Goal: Information Seeking & Learning: Learn about a topic

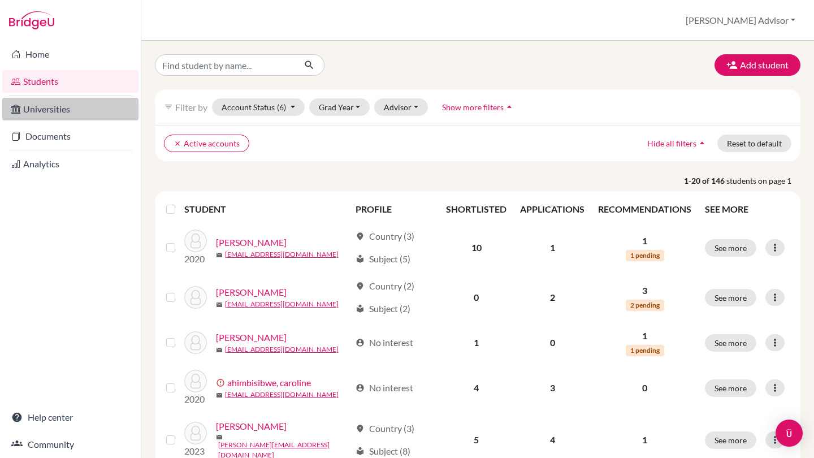
drag, startPoint x: 360, startPoint y: 247, endPoint x: 60, endPoint y: 106, distance: 330.8
click at [60, 106] on link "Universities" at bounding box center [70, 109] width 136 height 23
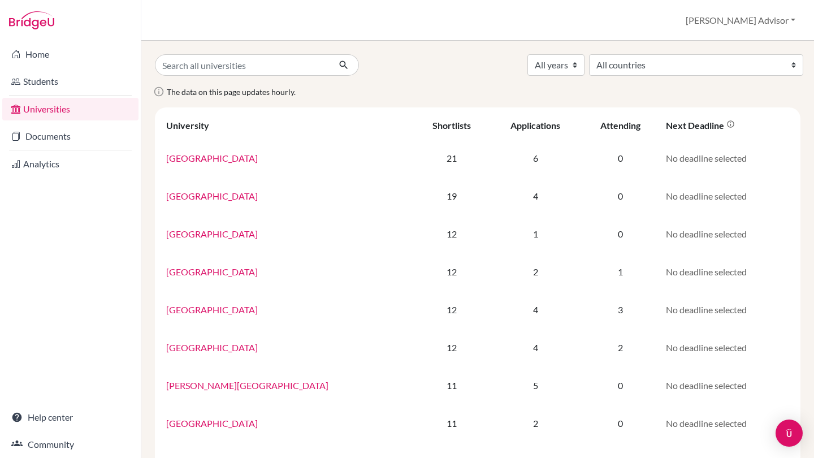
click at [44, 131] on link "Documents" at bounding box center [70, 136] width 136 height 23
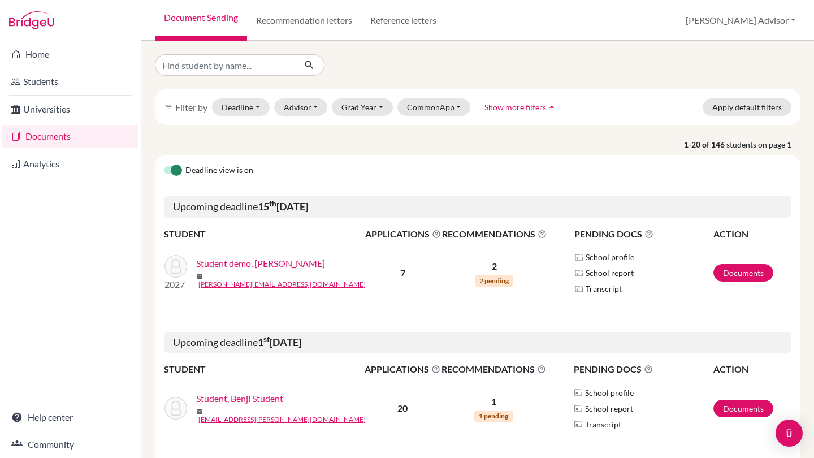
drag, startPoint x: 0, startPoint y: 0, endPoint x: 187, endPoint y: 108, distance: 215.6
click at [187, 108] on span "Filter by" at bounding box center [191, 107] width 32 height 11
click at [262, 108] on button "Deadline - Select a date range Or double click for a single date selection Toda…" at bounding box center [241, 107] width 58 height 18
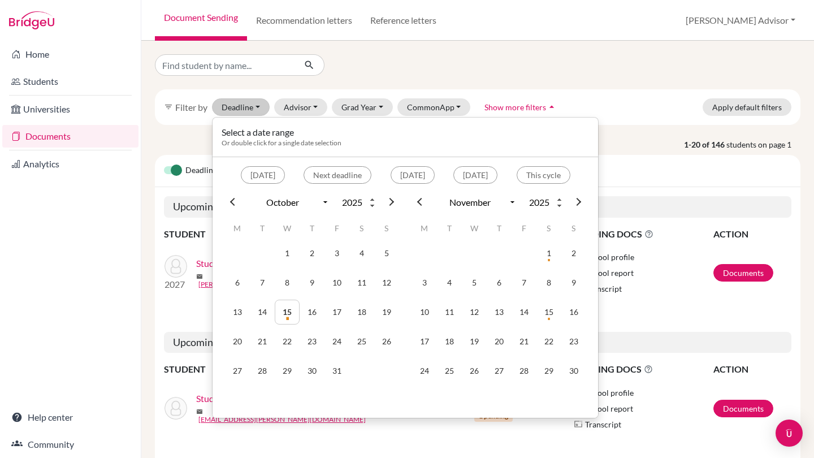
drag, startPoint x: 187, startPoint y: 108, endPoint x: 535, endPoint y: 104, distance: 348.3
click at [535, 104] on span "Show more filters" at bounding box center [516, 107] width 62 height 10
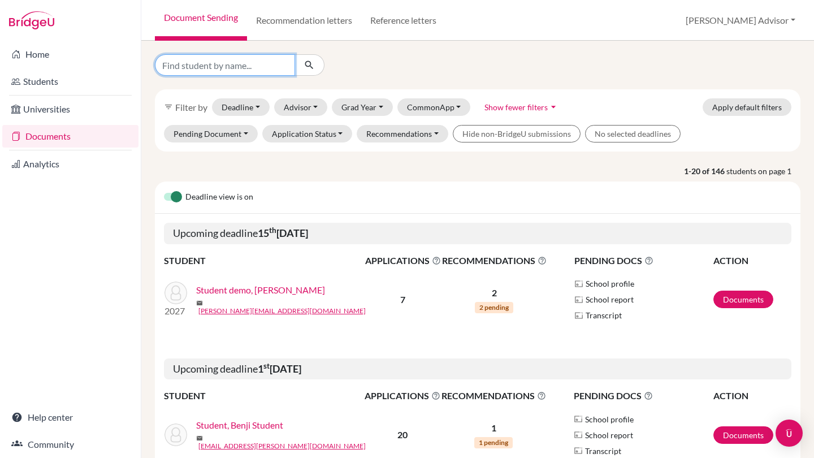
click at [227, 66] on input "Find student by name..." at bounding box center [225, 64] width 140 height 21
type input "Vidhu"
click at [309, 65] on button "submit" at bounding box center [310, 64] width 30 height 21
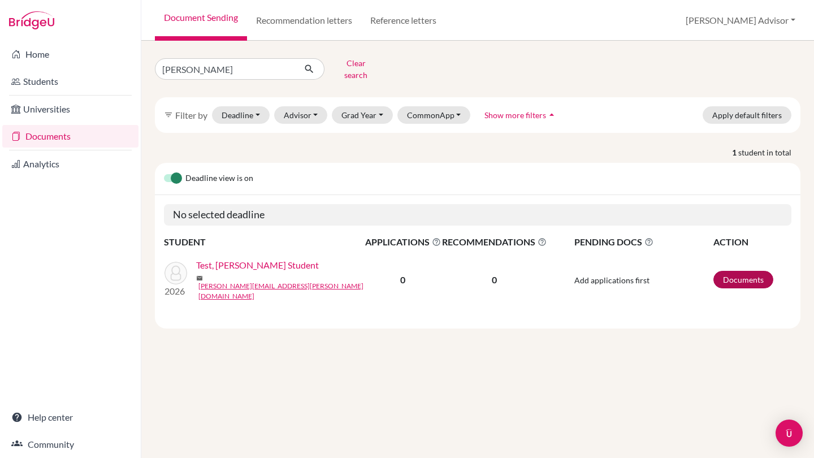
click at [735, 271] on link "Documents" at bounding box center [743, 280] width 60 height 18
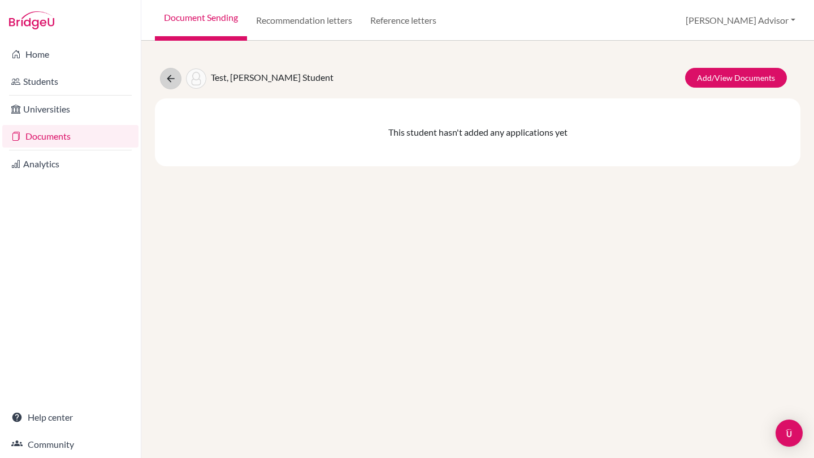
click at [181, 76] on button at bounding box center [170, 78] width 21 height 21
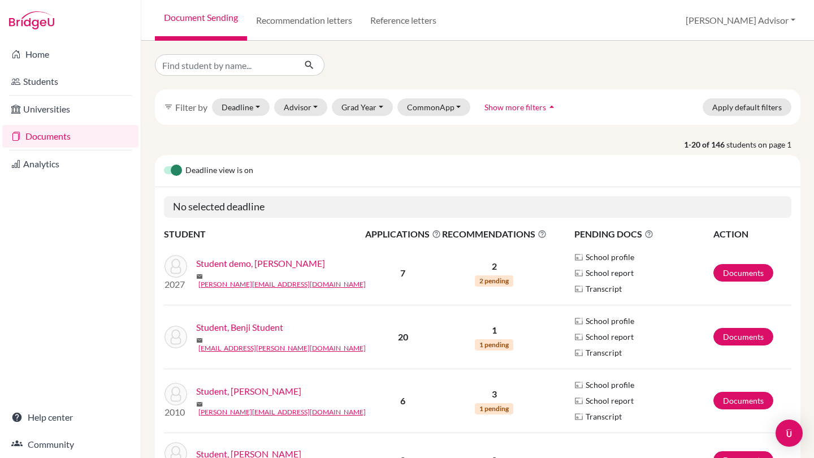
click at [771, 25] on button "[PERSON_NAME] Advisor" at bounding box center [741, 20] width 120 height 21
click at [755, 53] on link "Profile" at bounding box center [710, 46] width 89 height 18
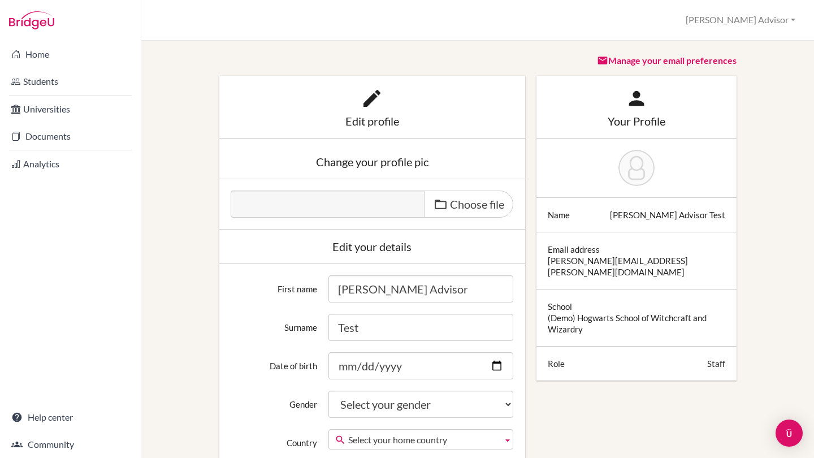
click at [55, 121] on li "Universities" at bounding box center [70, 109] width 141 height 27
click at [60, 76] on link "Students" at bounding box center [70, 81] width 136 height 23
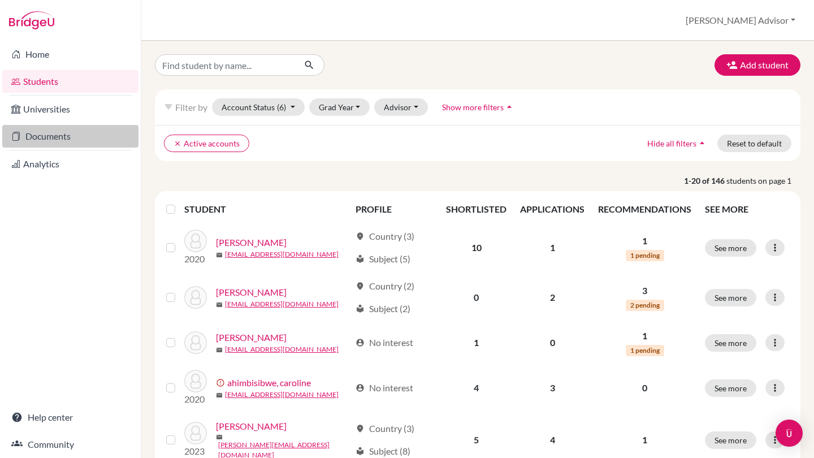
click at [67, 138] on link "Documents" at bounding box center [70, 136] width 136 height 23
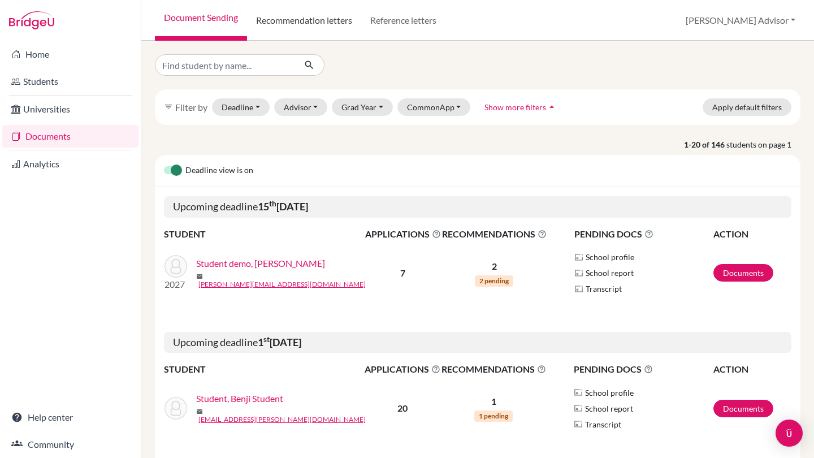
click at [299, 21] on link "Recommendation letters" at bounding box center [304, 20] width 114 height 41
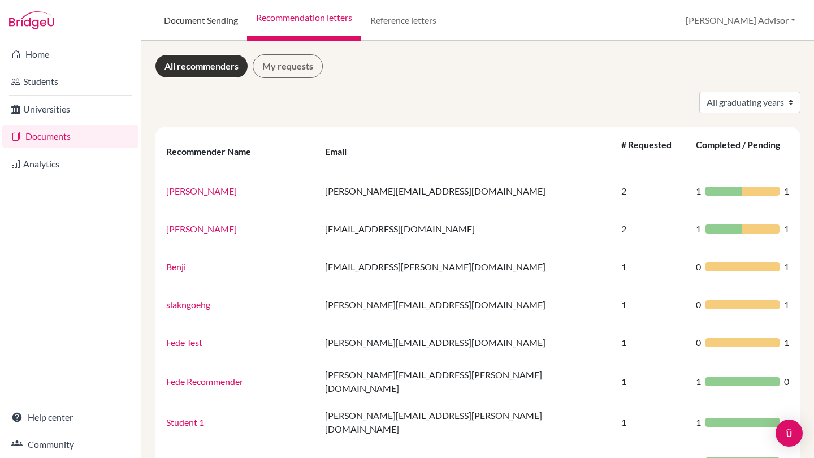
click at [224, 21] on link "Document Sending" at bounding box center [201, 20] width 92 height 41
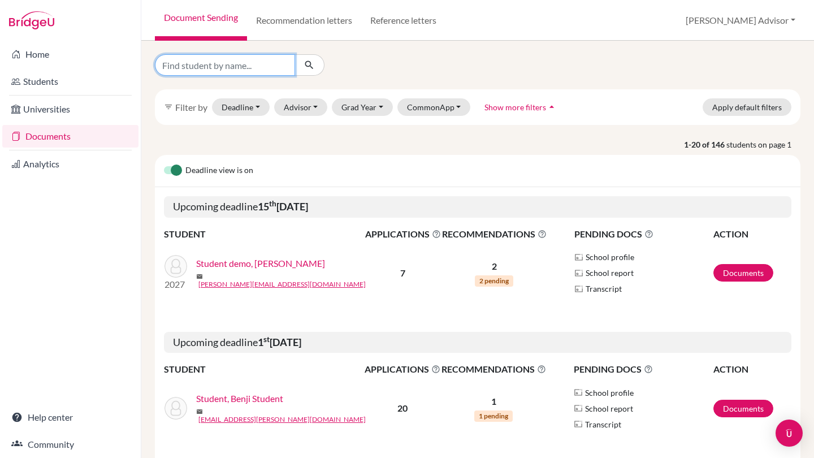
click at [213, 67] on input "Find student by name..." at bounding box center [225, 64] width 140 height 21
type input "vidhu"
click at [309, 65] on button "submit" at bounding box center [310, 64] width 30 height 21
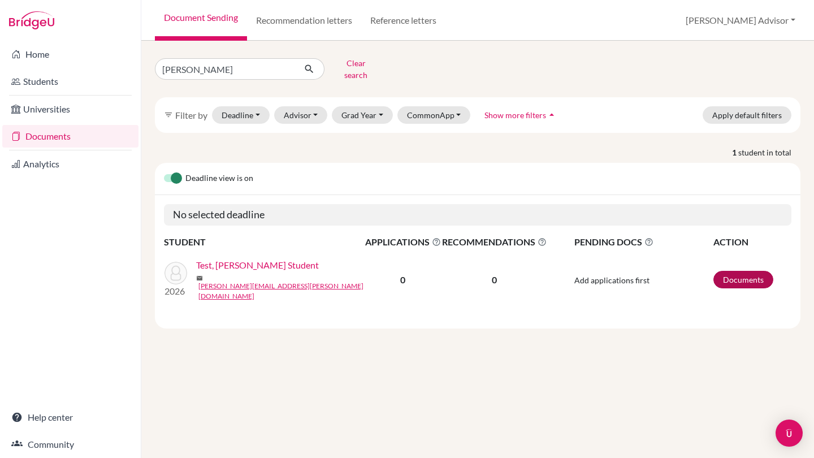
click at [725, 271] on link "Documents" at bounding box center [743, 280] width 60 height 18
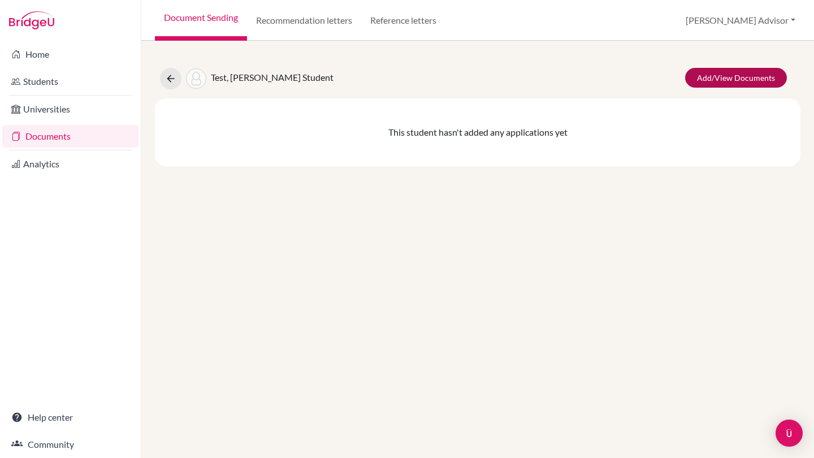
click at [723, 80] on link "Add/View Documents" at bounding box center [736, 78] width 102 height 20
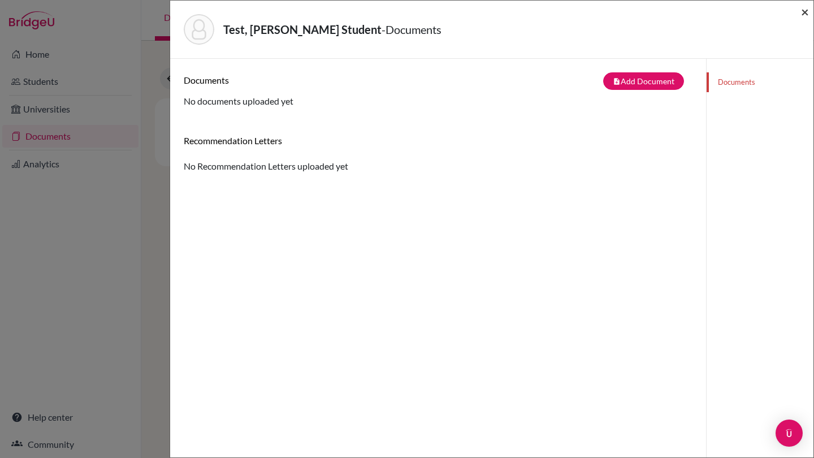
click at [802, 12] on span "×" at bounding box center [805, 11] width 8 height 16
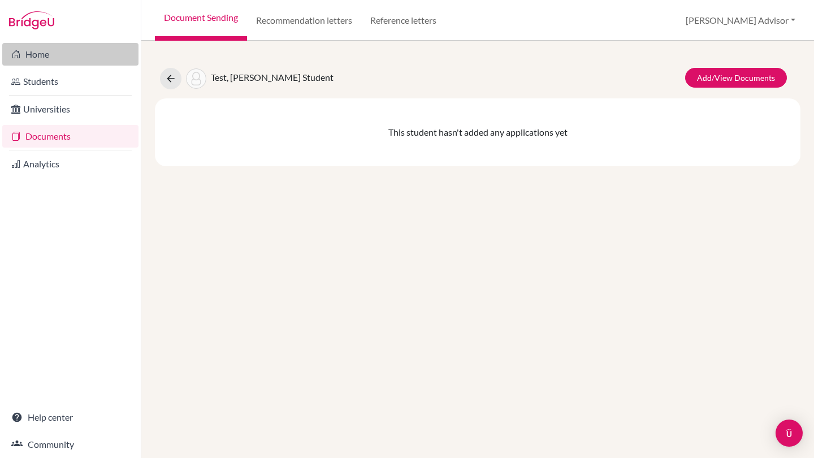
click at [98, 52] on link "Home" at bounding box center [70, 54] width 136 height 23
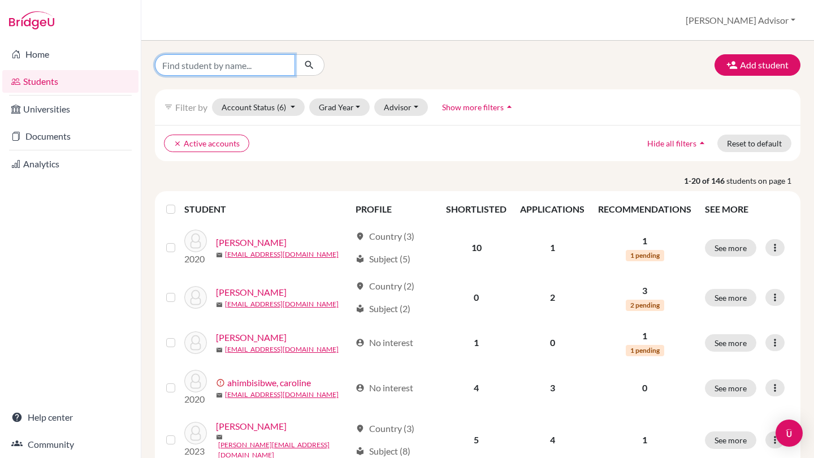
click at [204, 65] on input "Find student by name..." at bounding box center [225, 64] width 140 height 21
type input "[PERSON_NAME]\"
click at [309, 65] on button "submit" at bounding box center [310, 64] width 30 height 21
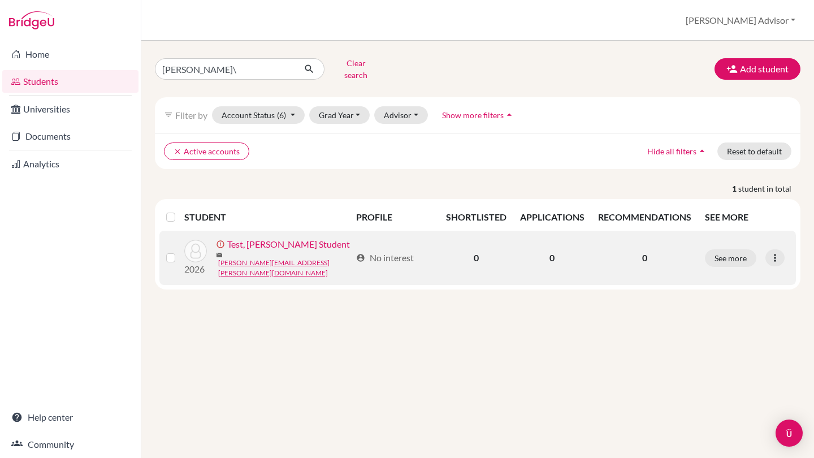
click at [255, 241] on link "Test, [PERSON_NAME] Student" at bounding box center [288, 244] width 123 height 14
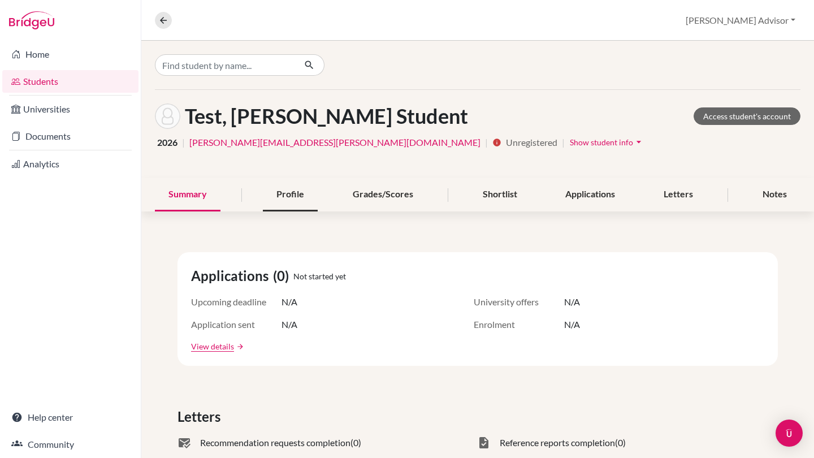
click at [286, 195] on div "Profile" at bounding box center [290, 194] width 55 height 33
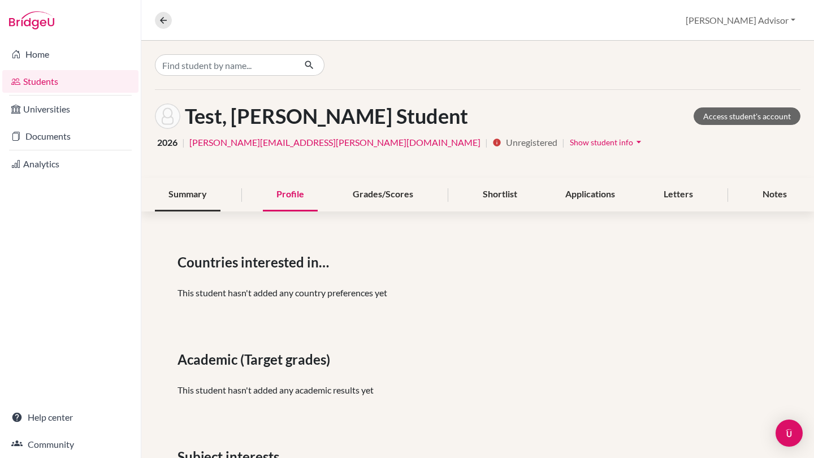
click at [206, 194] on div "Summary" at bounding box center [188, 194] width 66 height 33
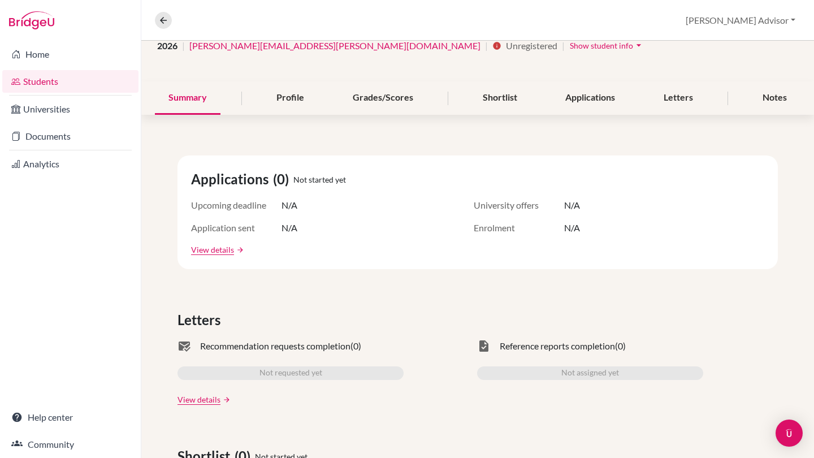
scroll to position [102, 0]
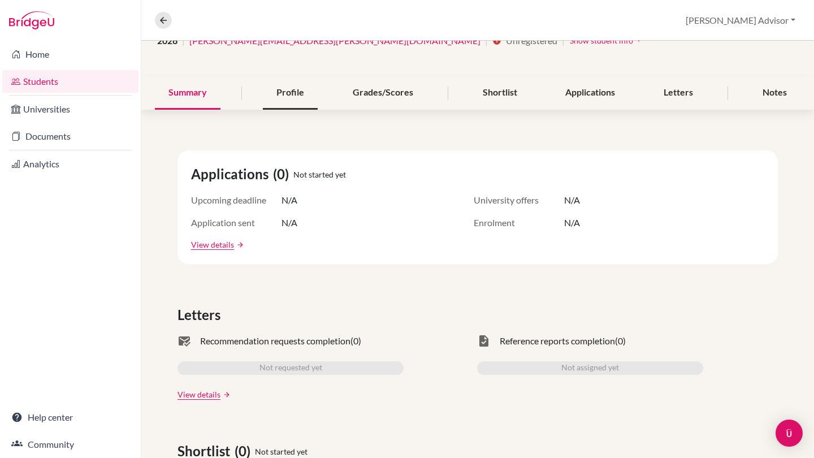
click at [291, 88] on div "Profile" at bounding box center [290, 92] width 55 height 33
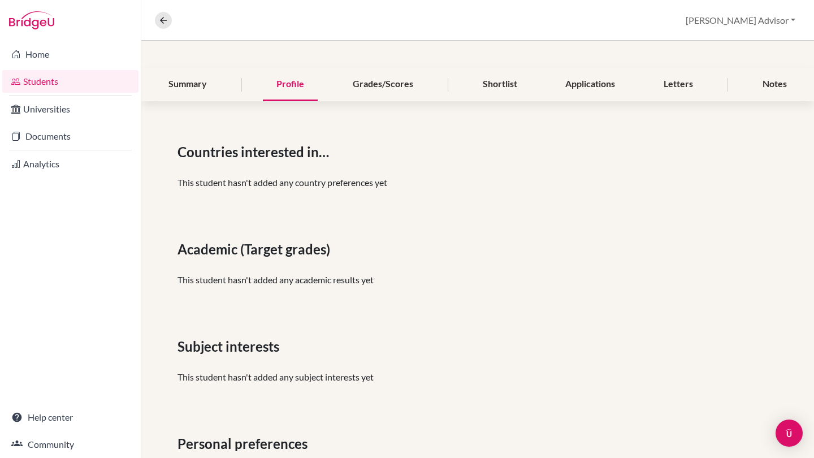
scroll to position [111, 0]
click at [201, 83] on div "Summary" at bounding box center [188, 83] width 66 height 33
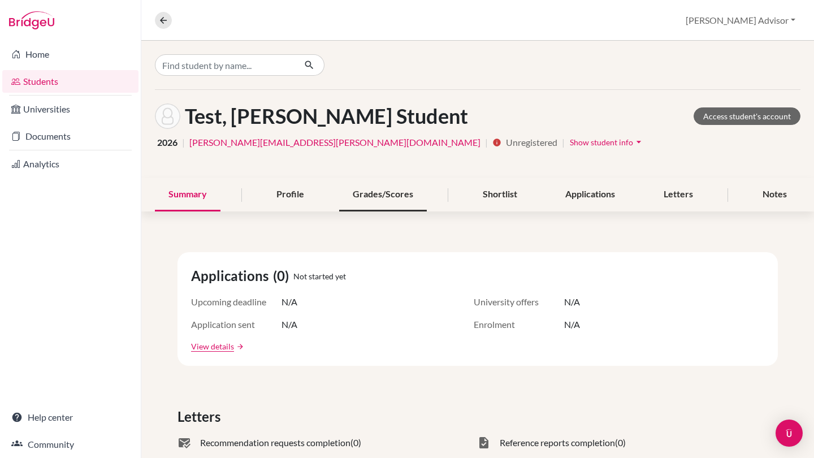
click at [395, 189] on div "Grades/Scores" at bounding box center [383, 194] width 88 height 33
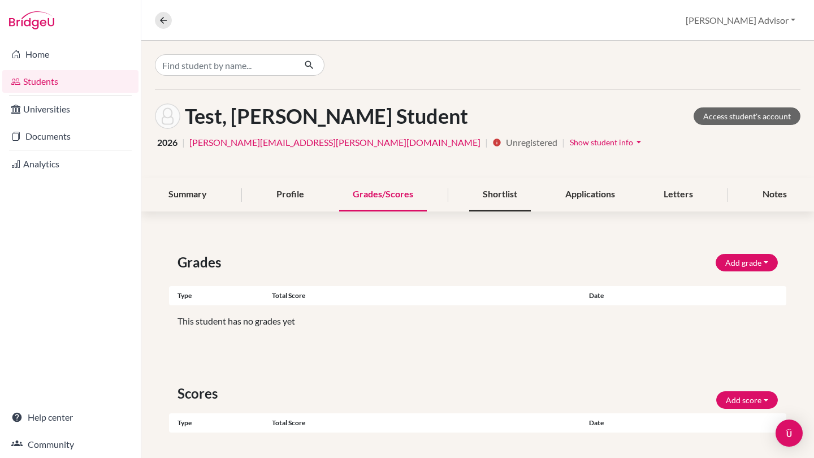
click at [525, 202] on div "Shortlist" at bounding box center [500, 194] width 62 height 33
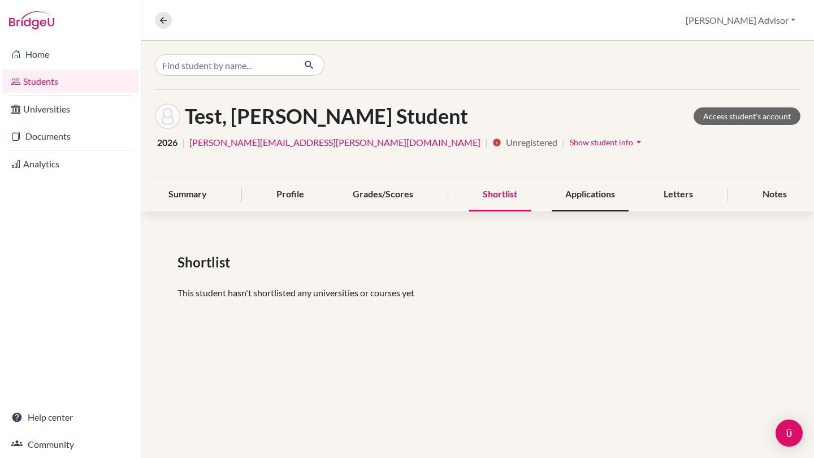
click at [577, 200] on div "Applications" at bounding box center [590, 194] width 77 height 33
click at [513, 195] on div "Shortlist" at bounding box center [500, 194] width 62 height 33
click at [575, 195] on div "Applications" at bounding box center [590, 194] width 77 height 33
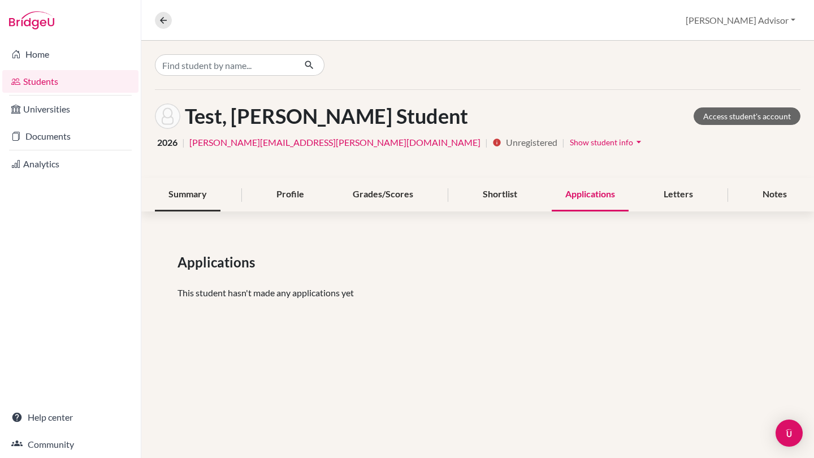
click at [210, 194] on div "Summary" at bounding box center [188, 194] width 66 height 33
